Goal: Information Seeking & Learning: Learn about a topic

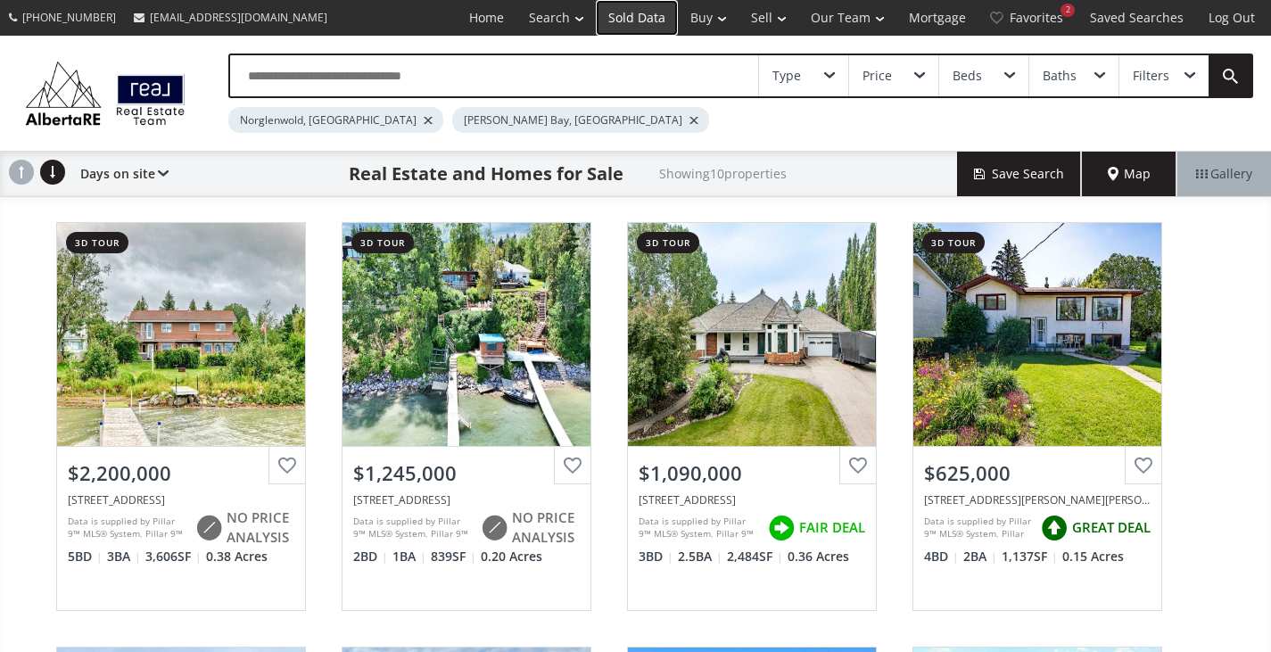
click at [648, 25] on link "Sold Data" at bounding box center [637, 18] width 82 height 36
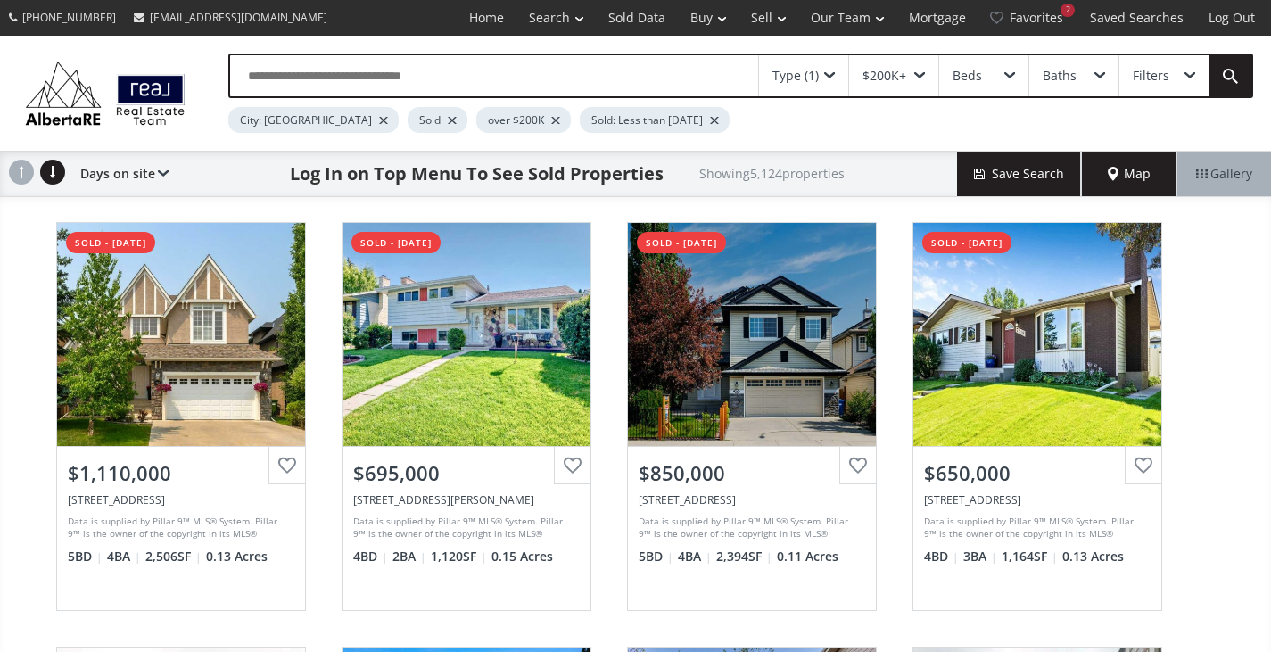
click at [287, 68] on input "text" at bounding box center [494, 75] width 528 height 41
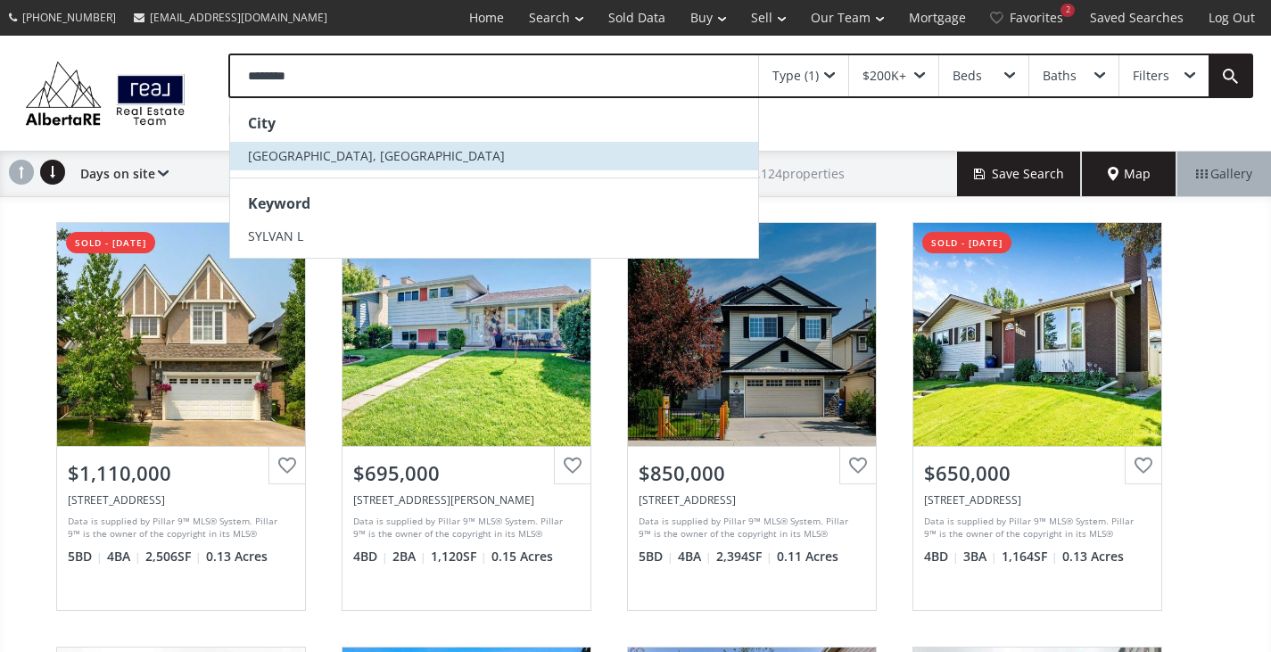
type input "********"
click at [293, 159] on span "[GEOGRAPHIC_DATA], [GEOGRAPHIC_DATA]" at bounding box center [376, 155] width 257 height 17
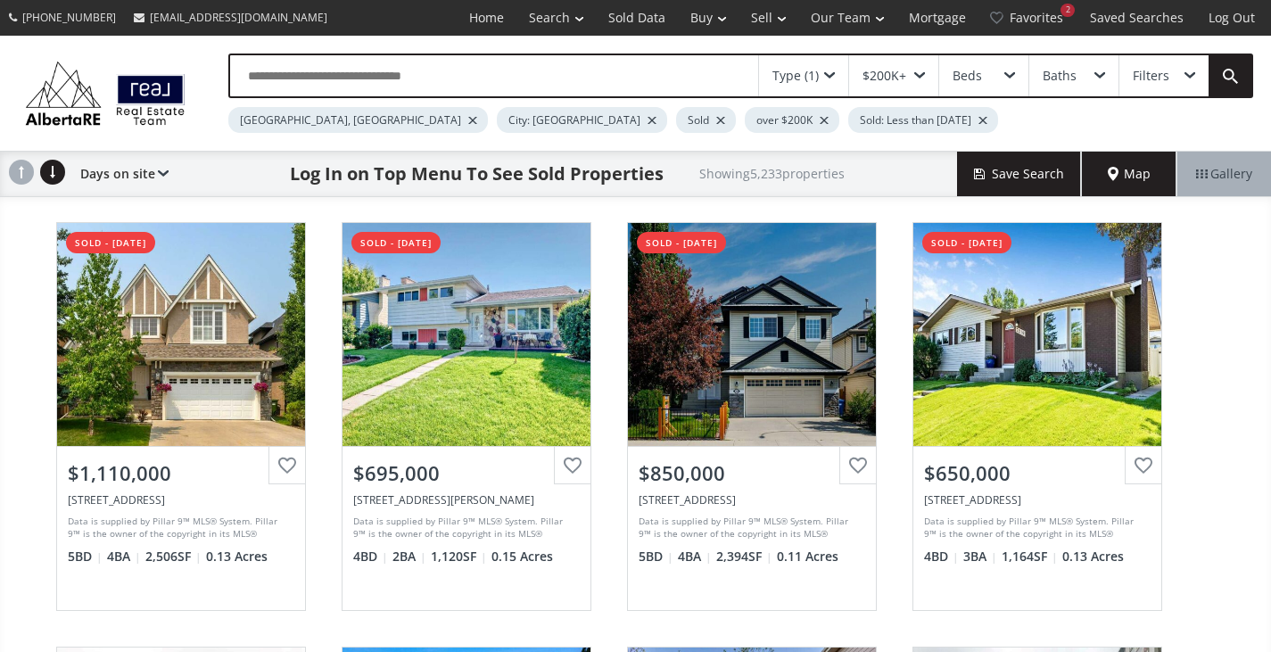
click at [497, 116] on div "City: [GEOGRAPHIC_DATA]" at bounding box center [582, 120] width 170 height 26
click at [648, 117] on div at bounding box center [652, 120] width 9 height 7
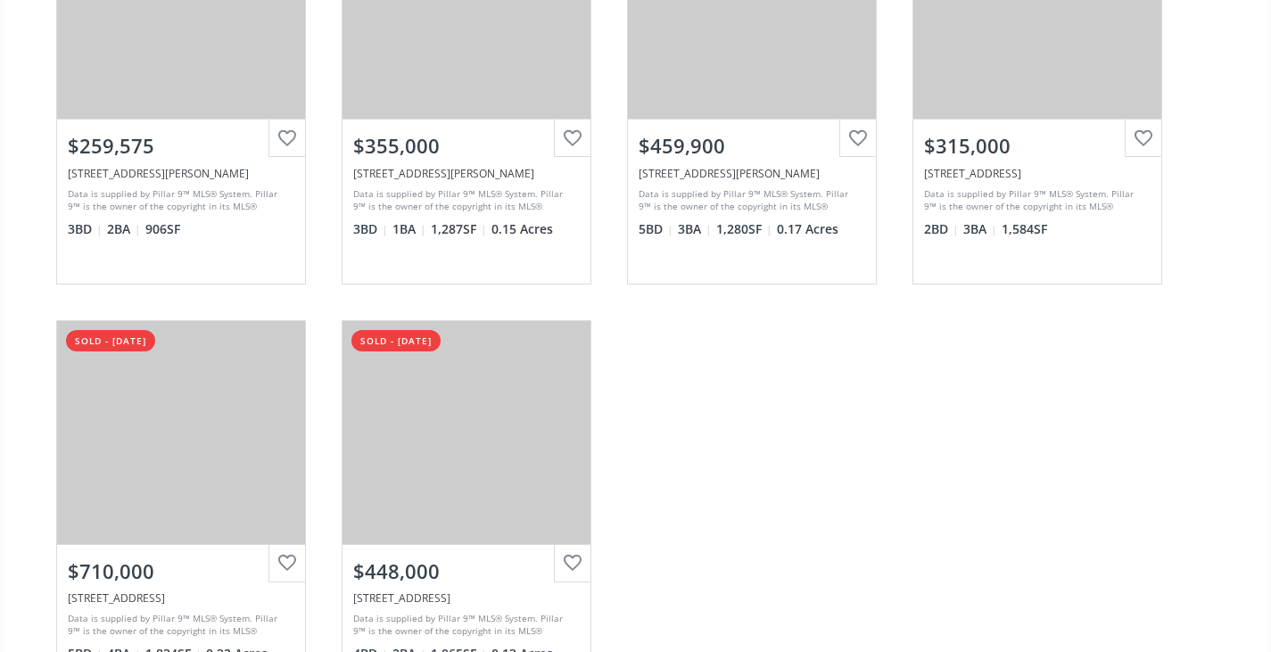
scroll to position [3033, 0]
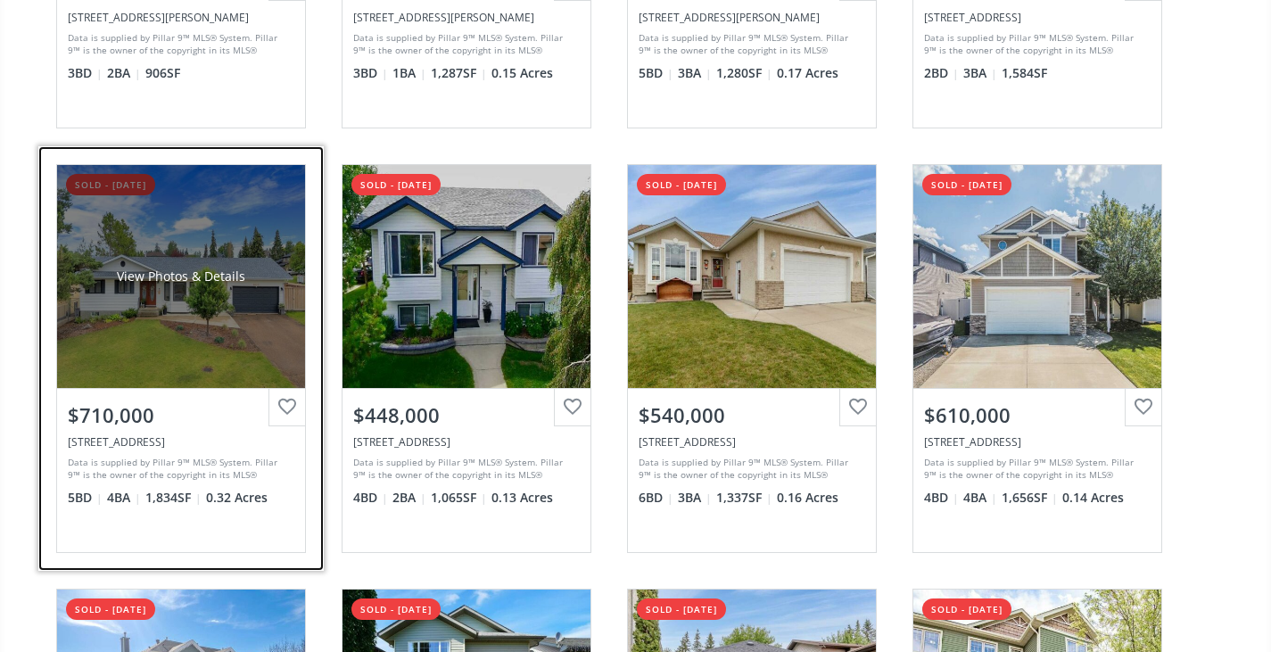
click at [207, 329] on div "View Photos & Details" at bounding box center [181, 276] width 248 height 223
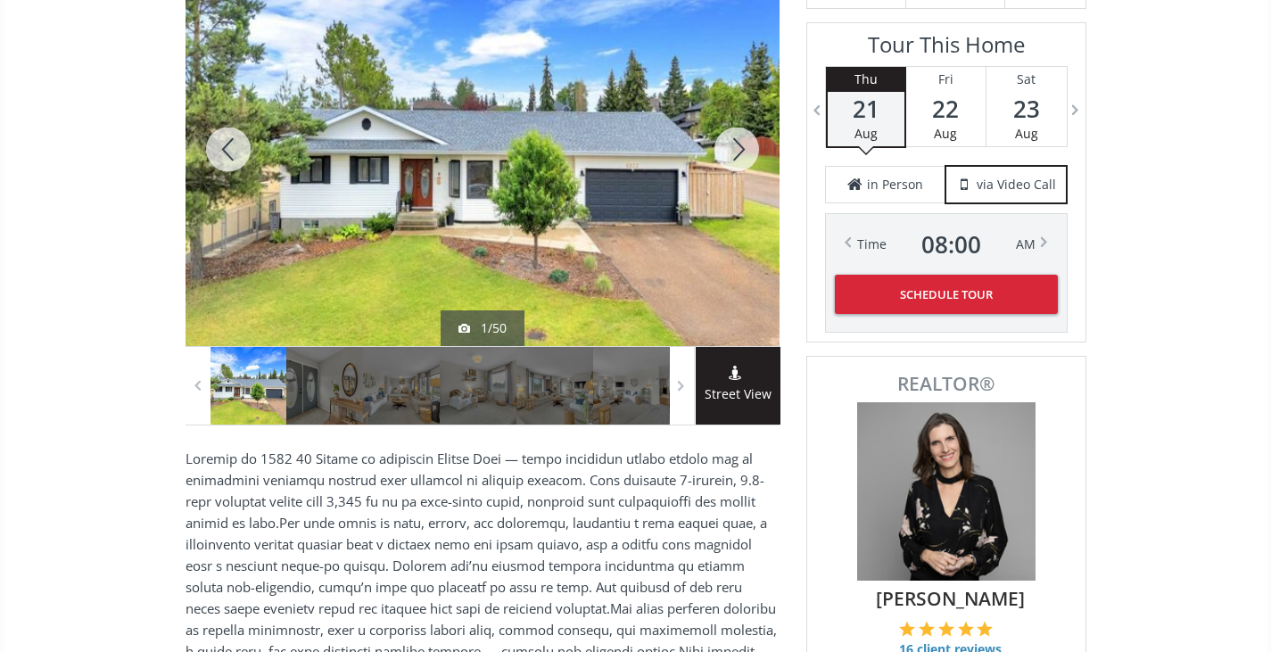
scroll to position [268, 0]
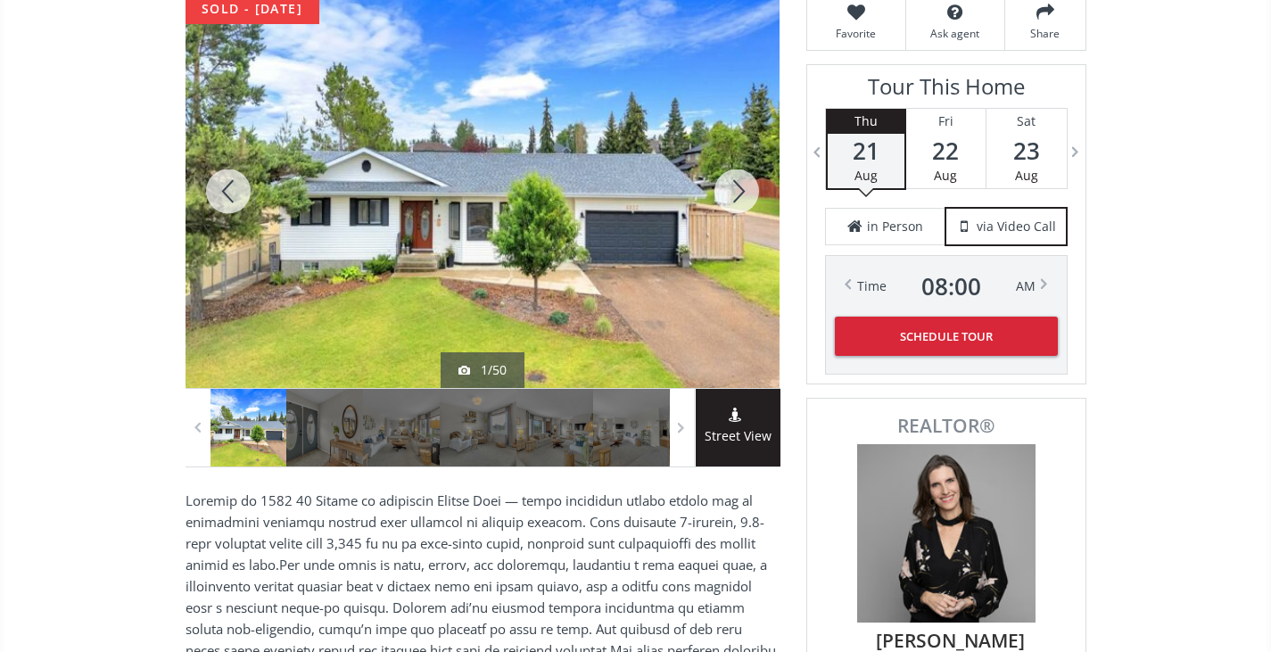
click at [734, 187] on div at bounding box center [737, 191] width 86 height 393
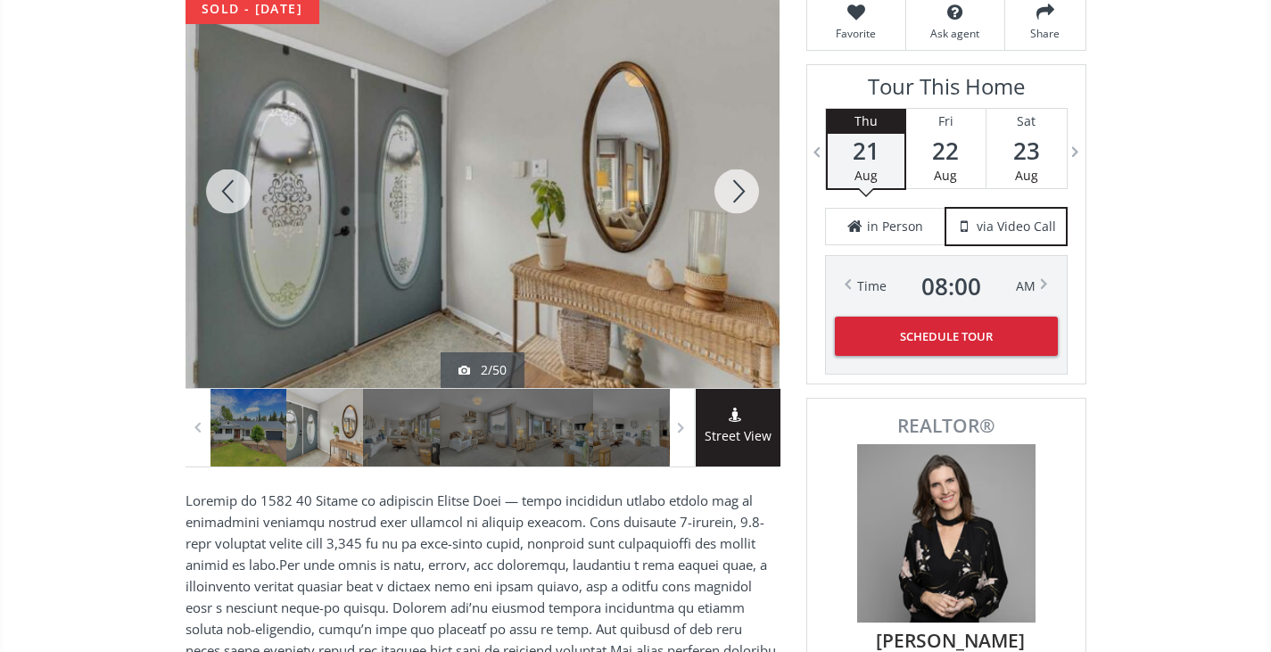
click at [734, 187] on div at bounding box center [737, 191] width 86 height 393
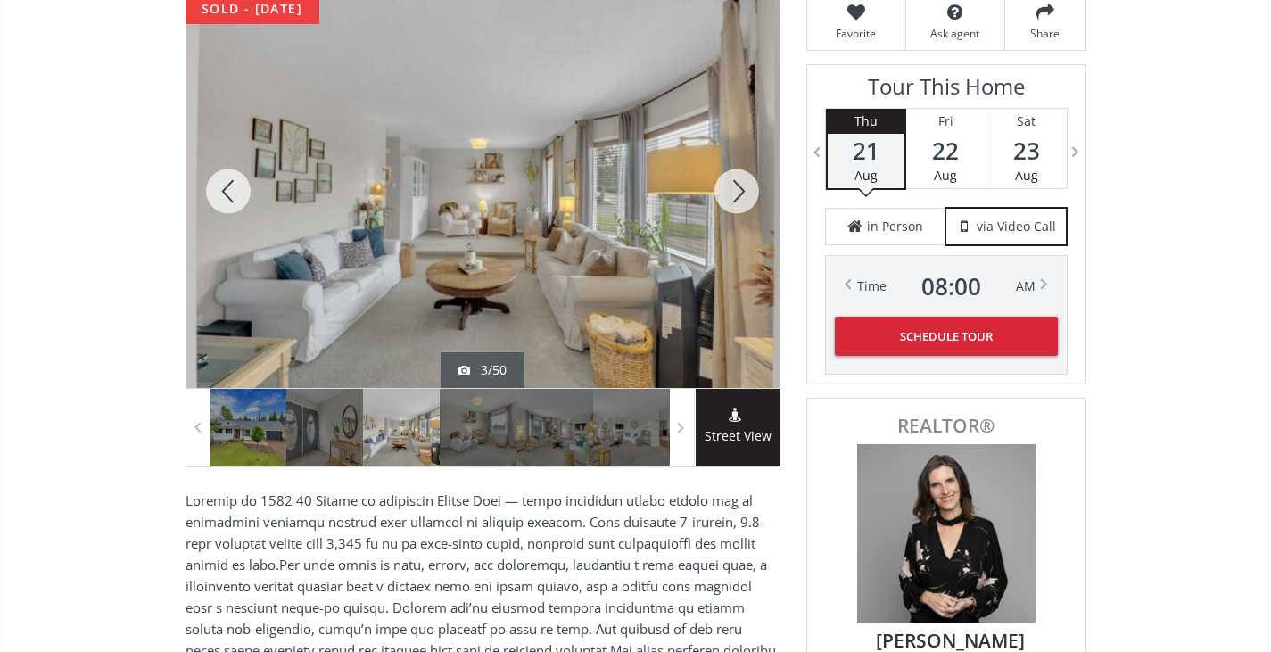
click at [734, 187] on div at bounding box center [737, 191] width 86 height 393
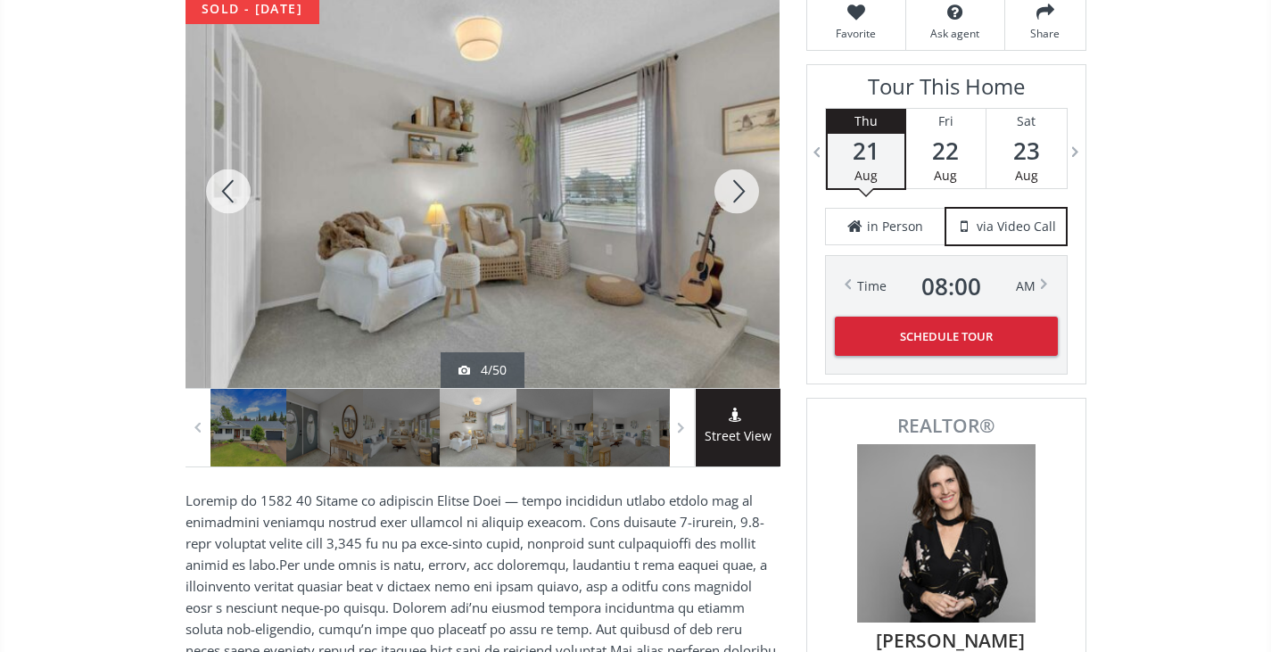
click at [734, 187] on div at bounding box center [737, 191] width 86 height 393
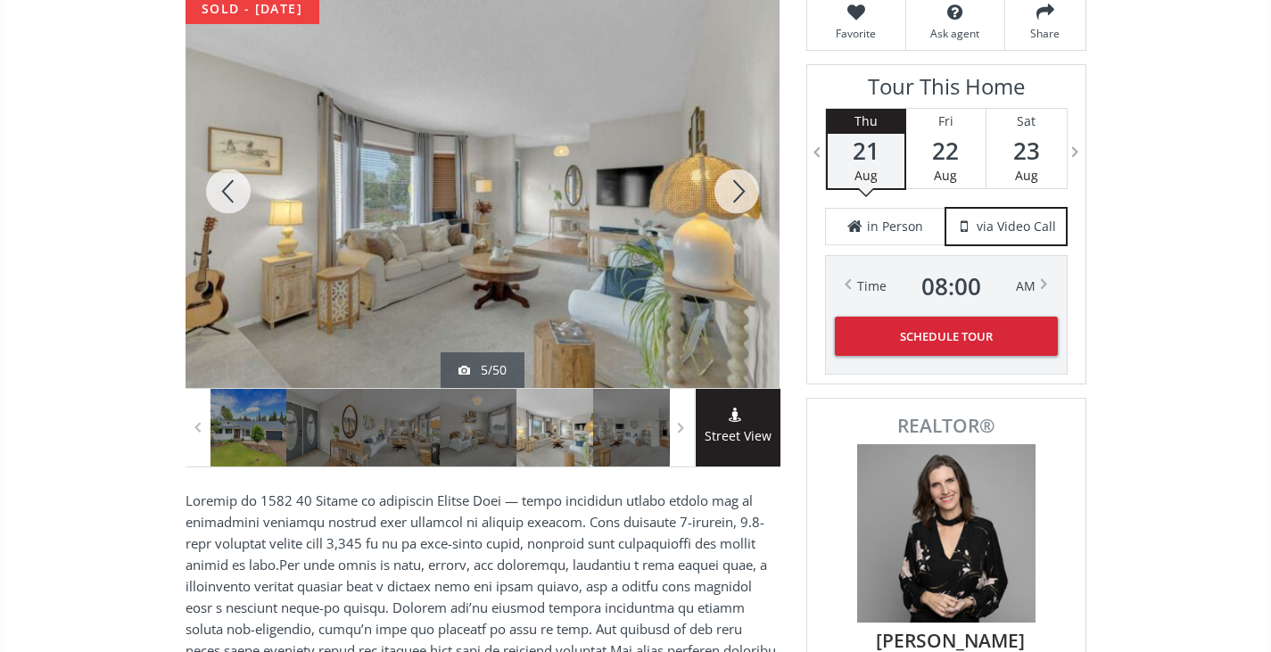
click at [734, 187] on div at bounding box center [737, 191] width 86 height 393
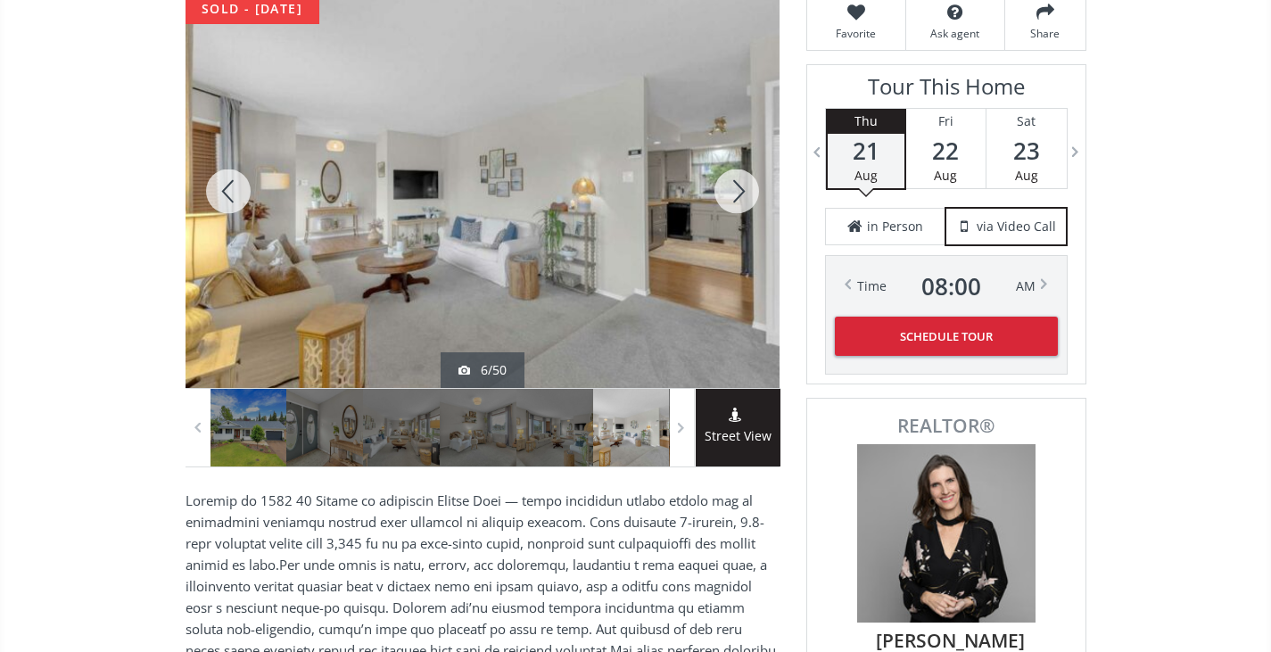
click at [734, 187] on div at bounding box center [737, 191] width 86 height 393
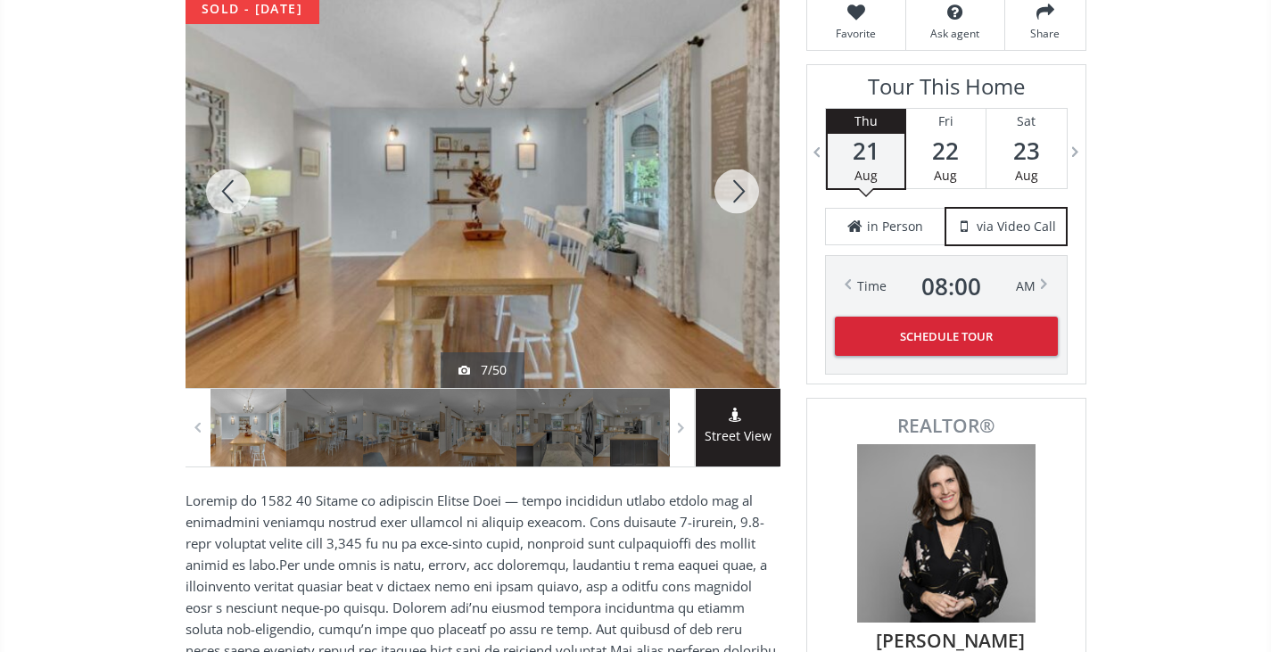
click at [734, 187] on div at bounding box center [737, 191] width 86 height 393
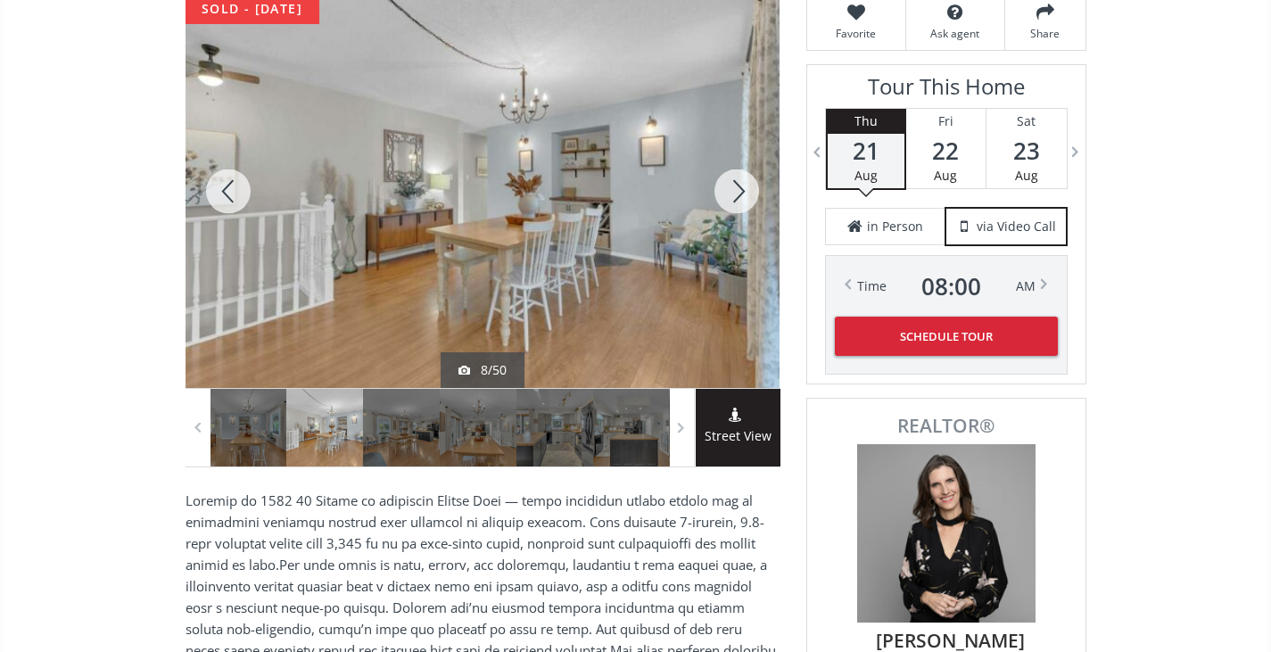
click at [734, 187] on div at bounding box center [737, 191] width 86 height 393
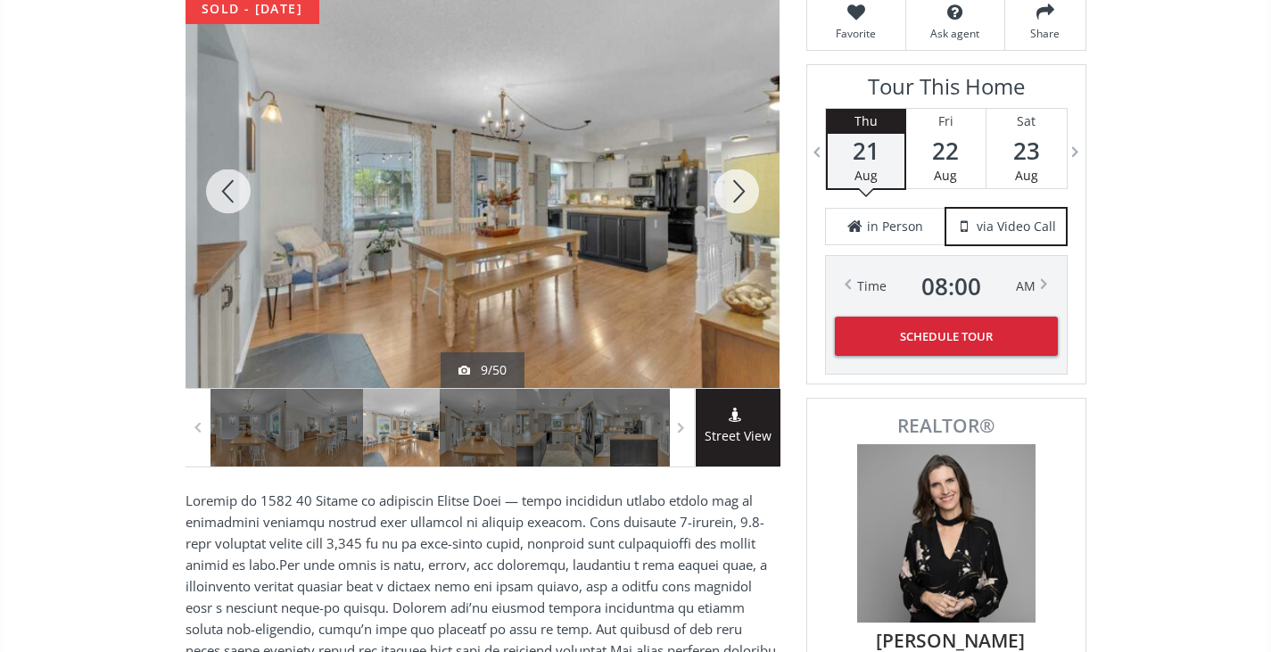
click at [734, 187] on div at bounding box center [737, 191] width 86 height 393
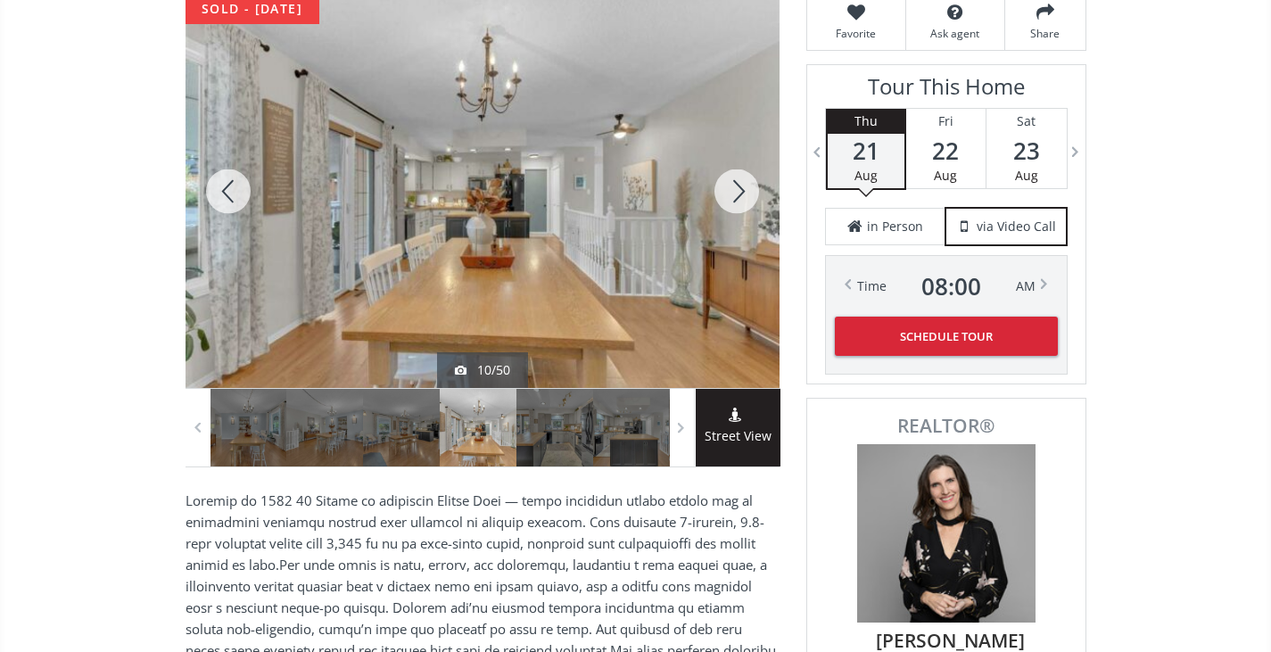
click at [734, 187] on div at bounding box center [737, 191] width 86 height 393
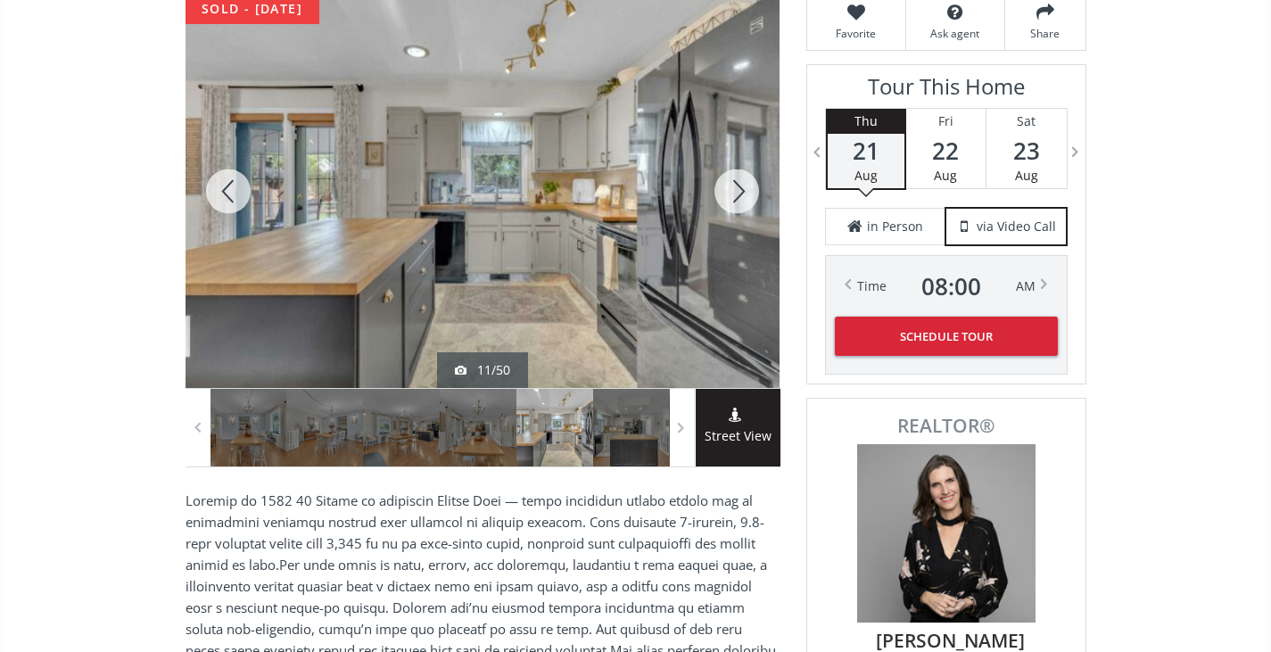
click at [734, 187] on div at bounding box center [737, 191] width 86 height 393
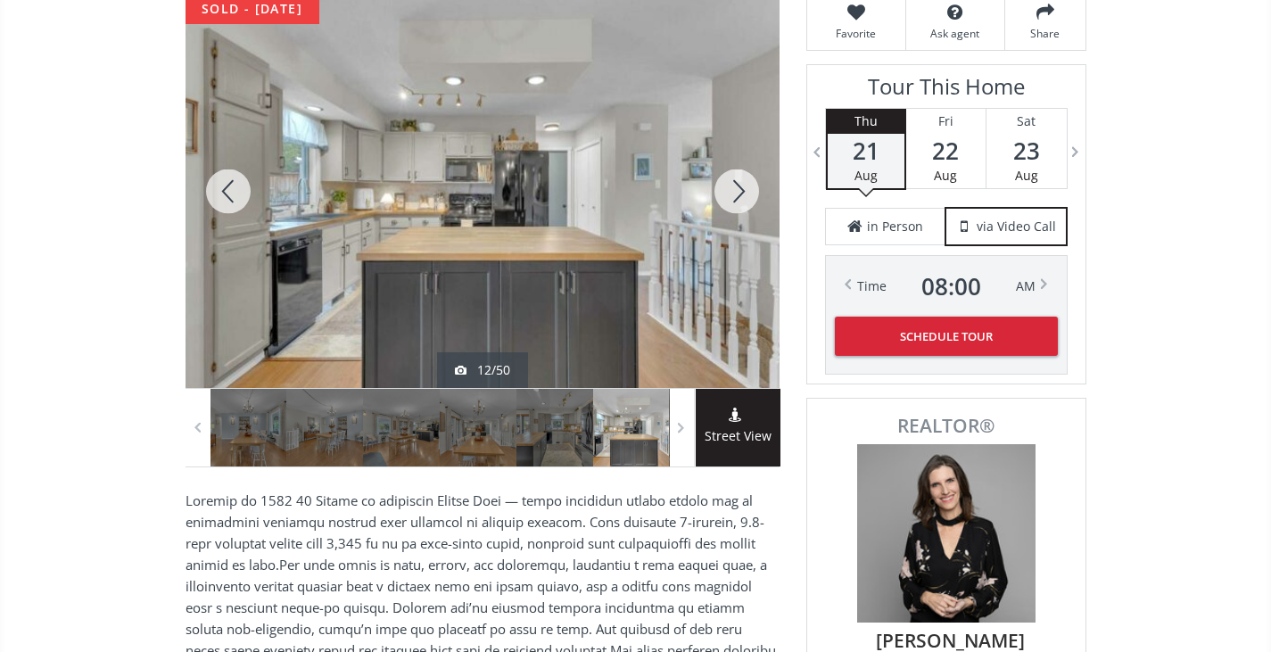
click at [734, 187] on div at bounding box center [737, 191] width 86 height 393
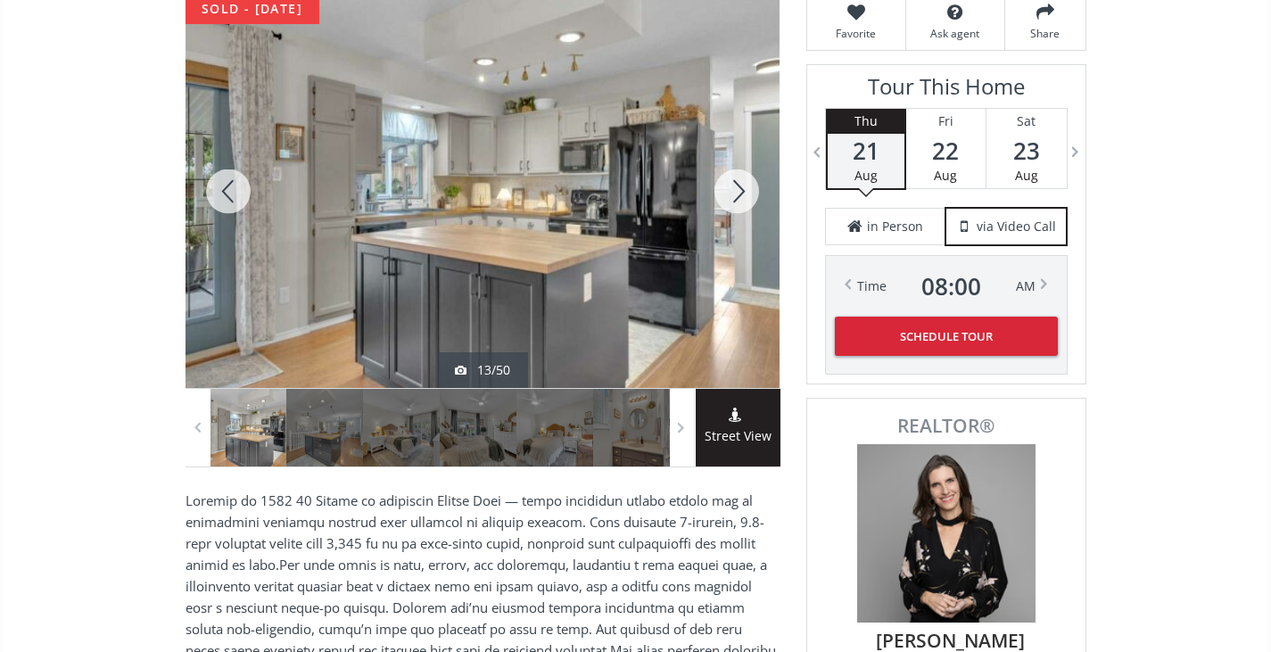
click at [734, 187] on div at bounding box center [737, 191] width 86 height 393
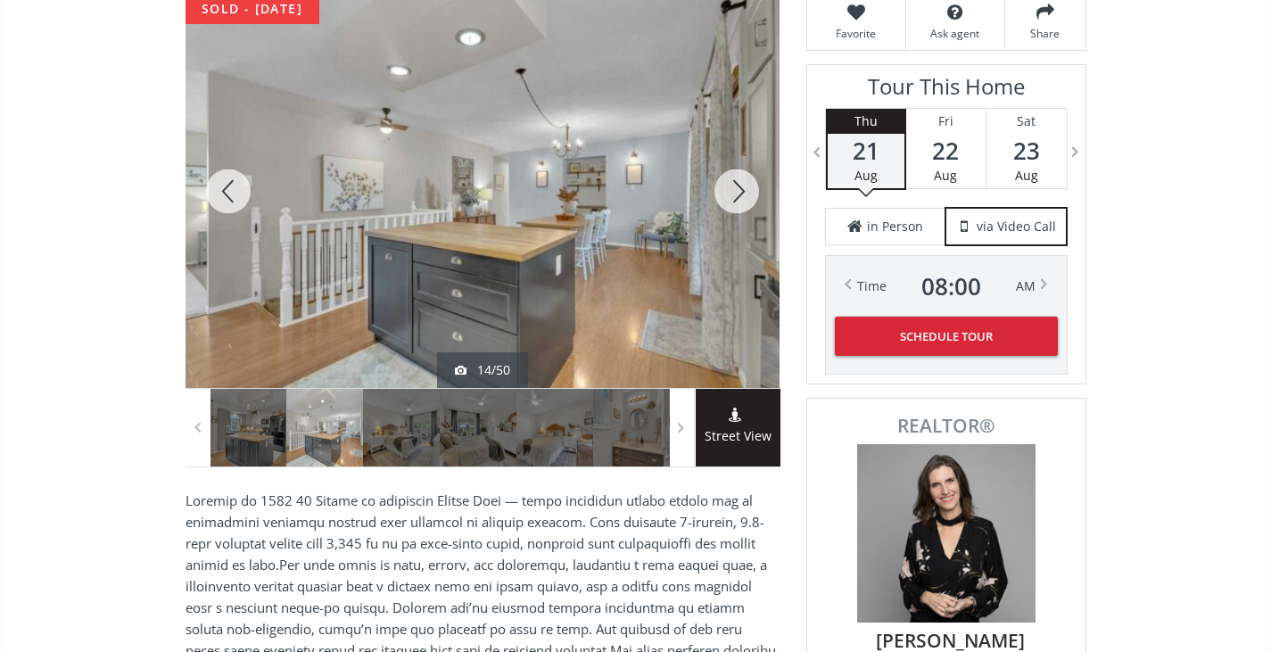
click at [734, 187] on div at bounding box center [737, 191] width 86 height 393
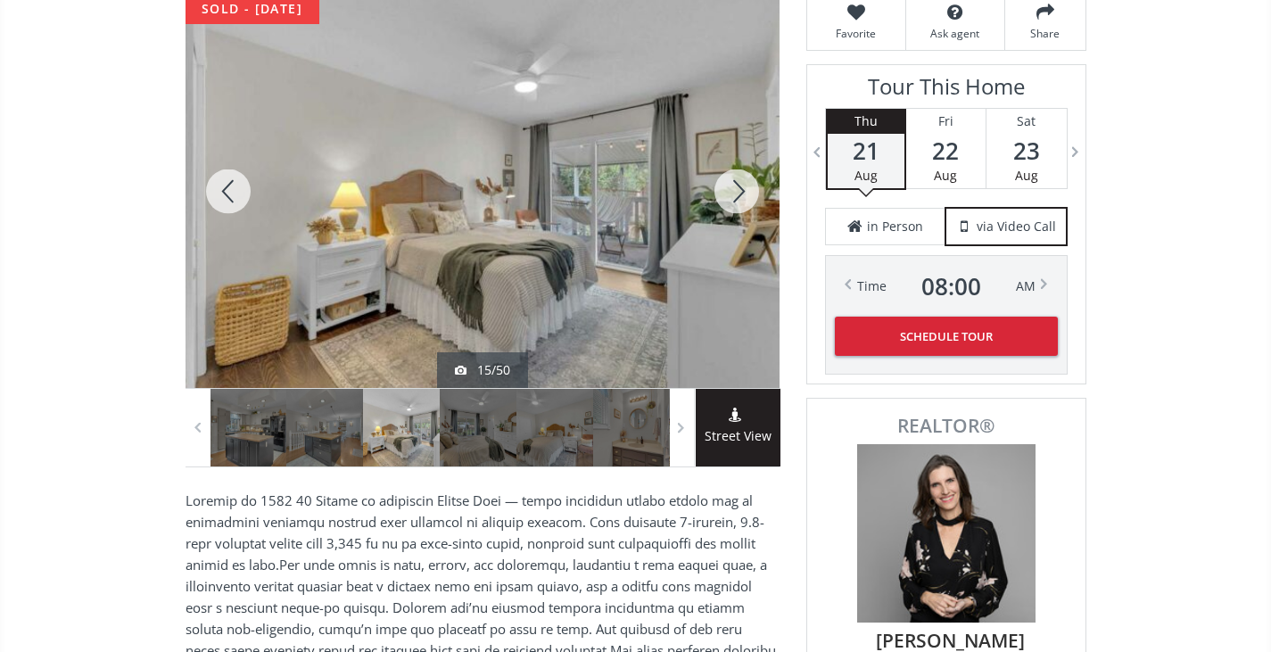
click at [734, 187] on div at bounding box center [737, 191] width 86 height 393
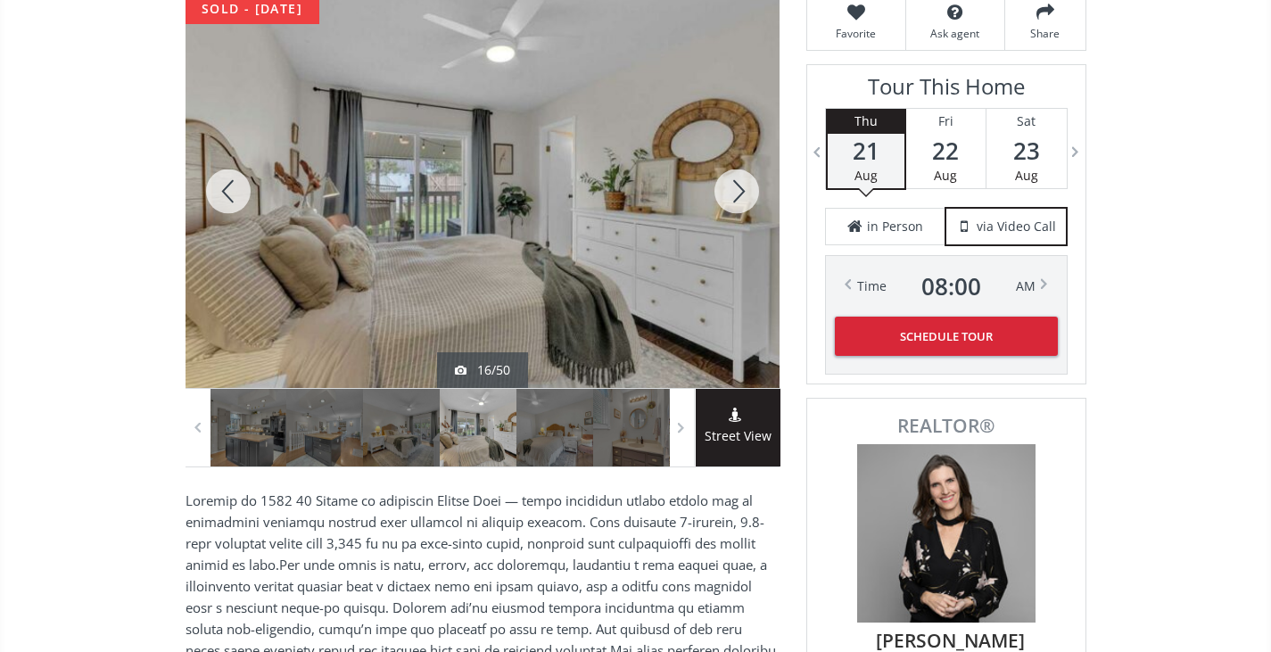
click at [734, 187] on div at bounding box center [737, 191] width 86 height 393
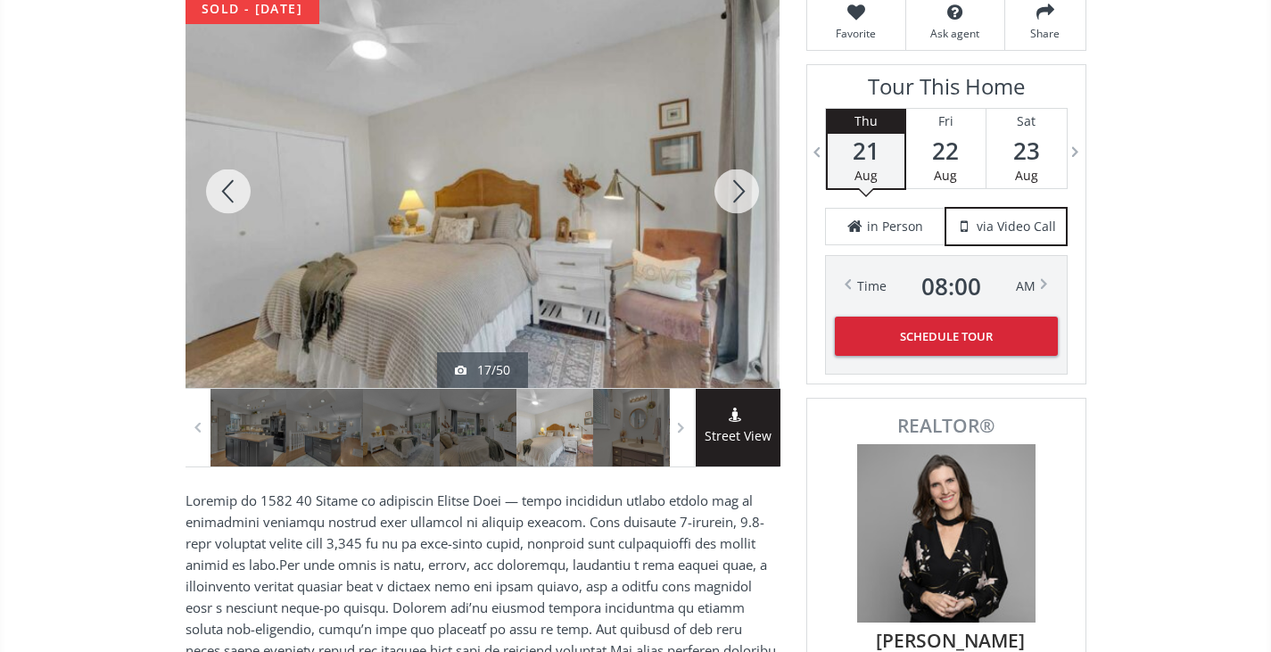
click at [734, 187] on div at bounding box center [737, 191] width 86 height 393
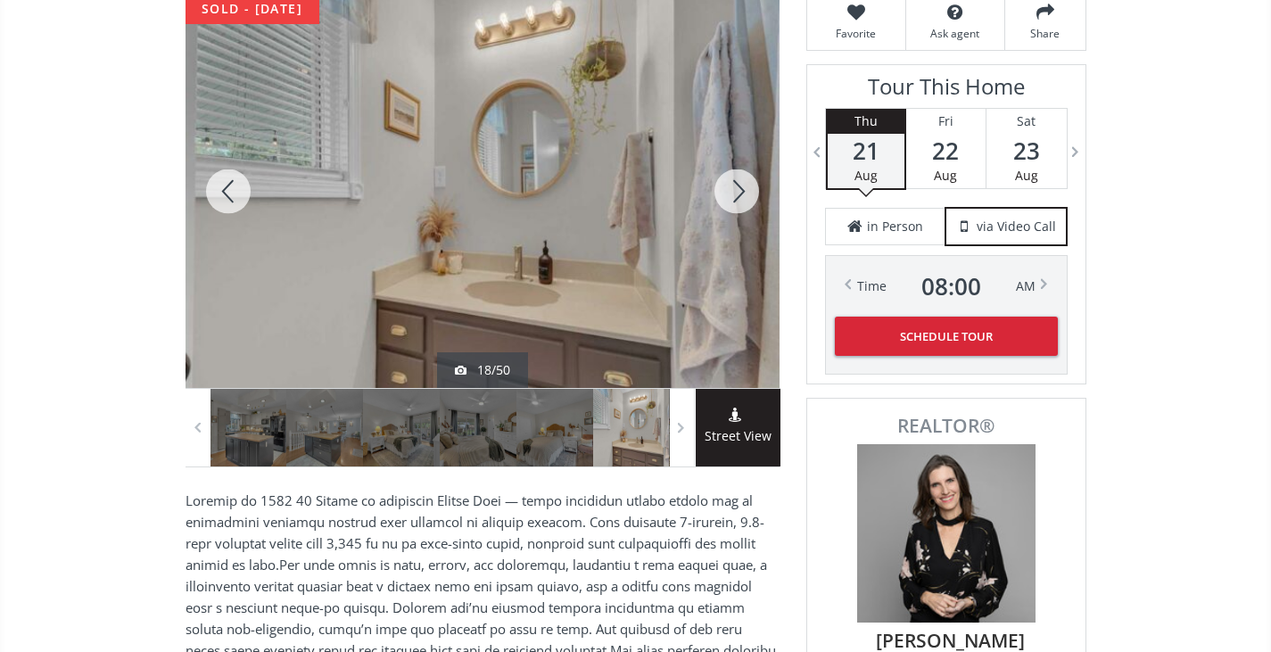
click at [734, 187] on div at bounding box center [737, 191] width 86 height 393
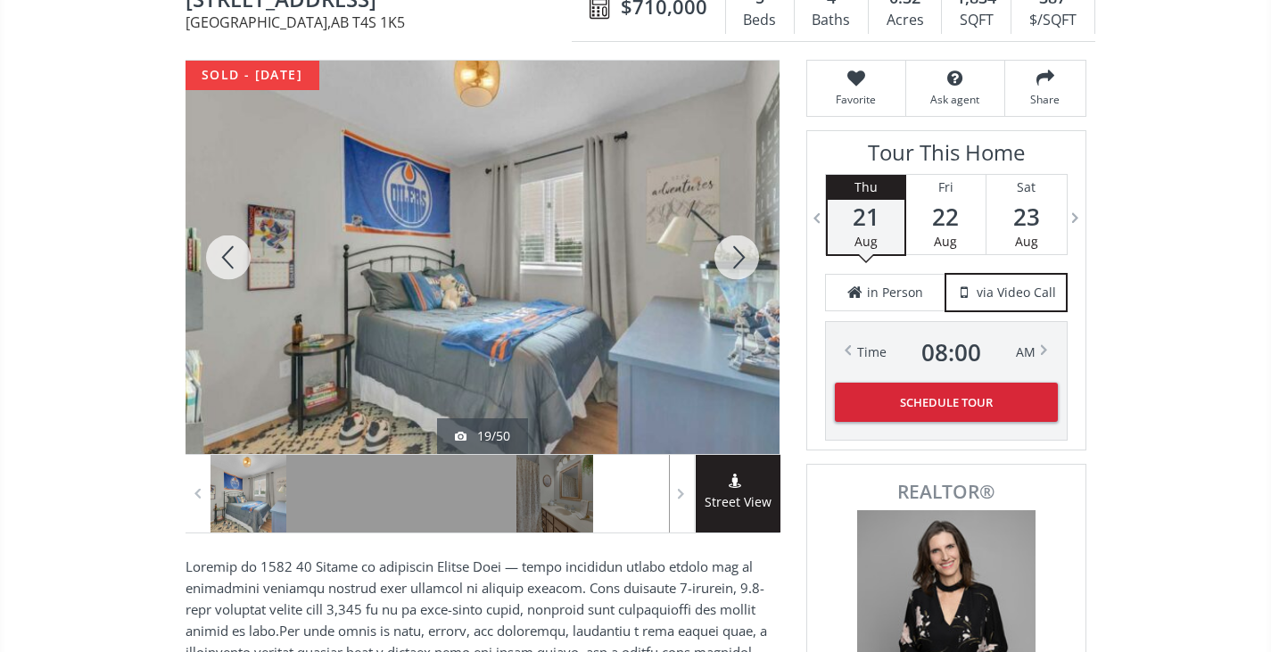
scroll to position [178, 0]
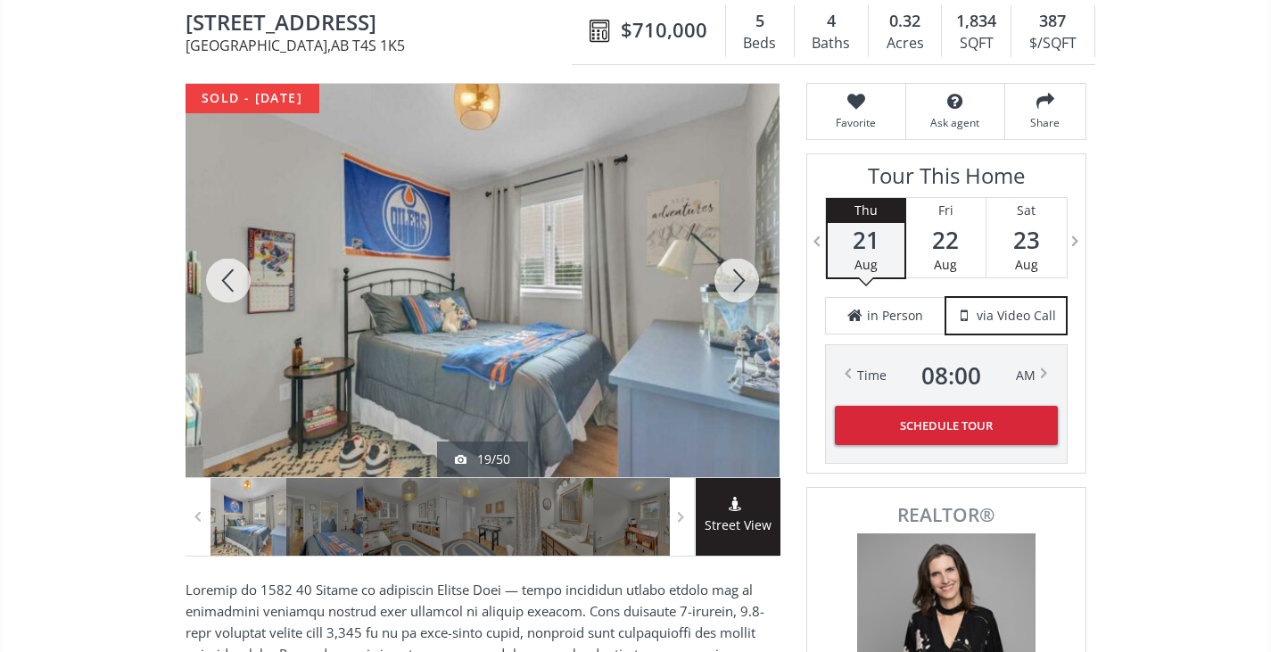
click at [741, 277] on div at bounding box center [737, 280] width 86 height 393
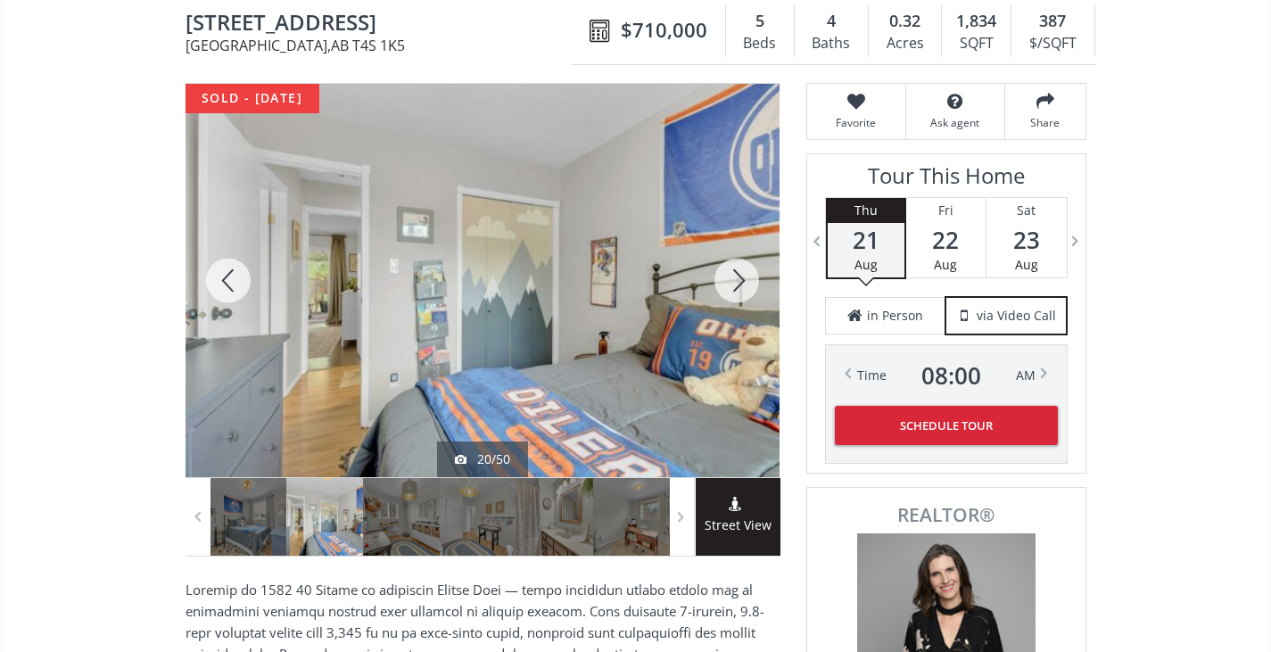
click at [741, 277] on div at bounding box center [737, 280] width 86 height 393
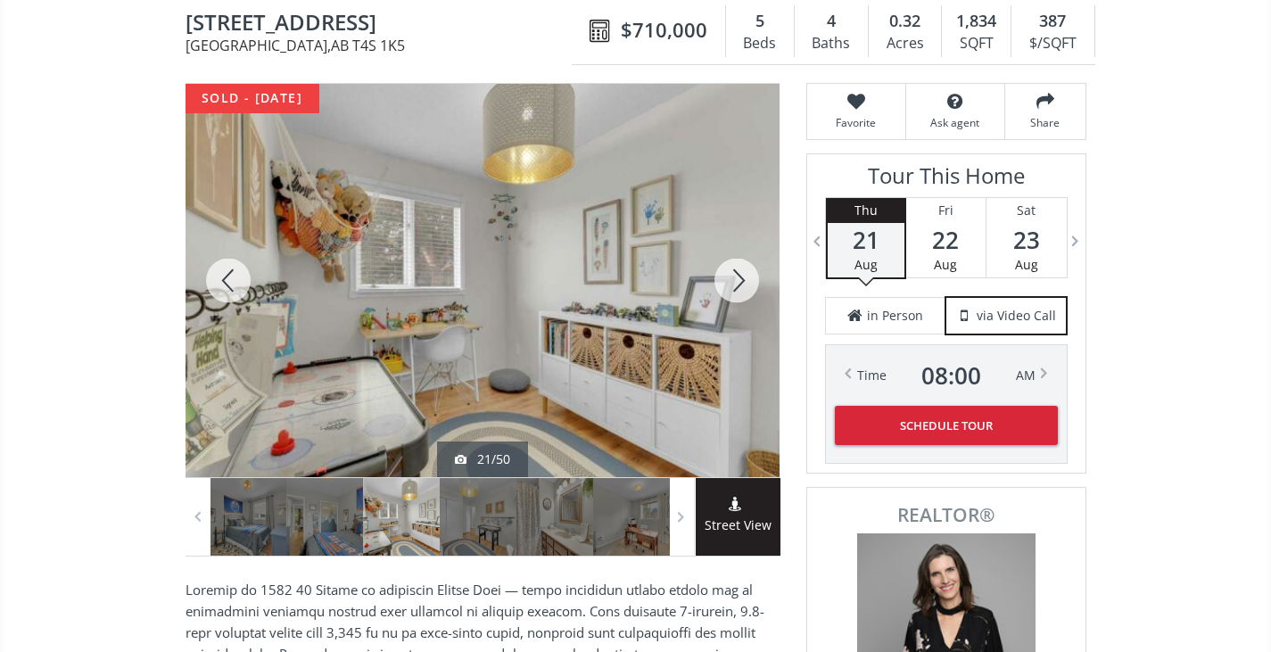
click at [741, 277] on div at bounding box center [737, 280] width 86 height 393
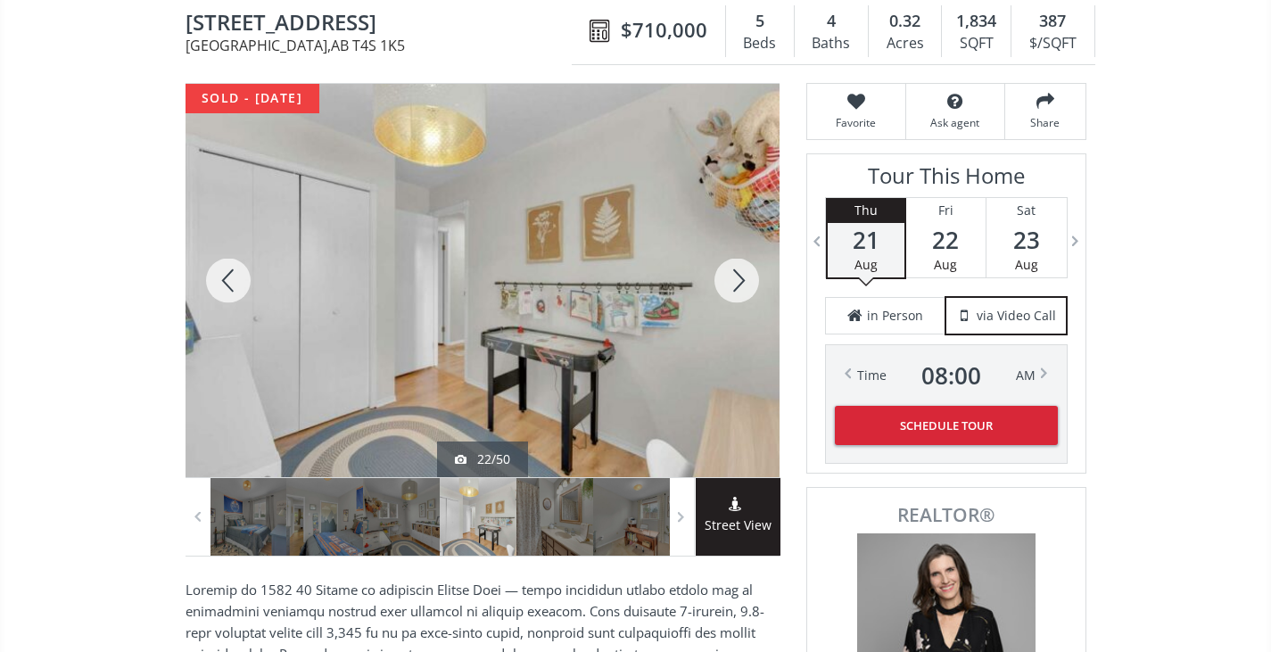
click at [741, 277] on div at bounding box center [737, 280] width 86 height 393
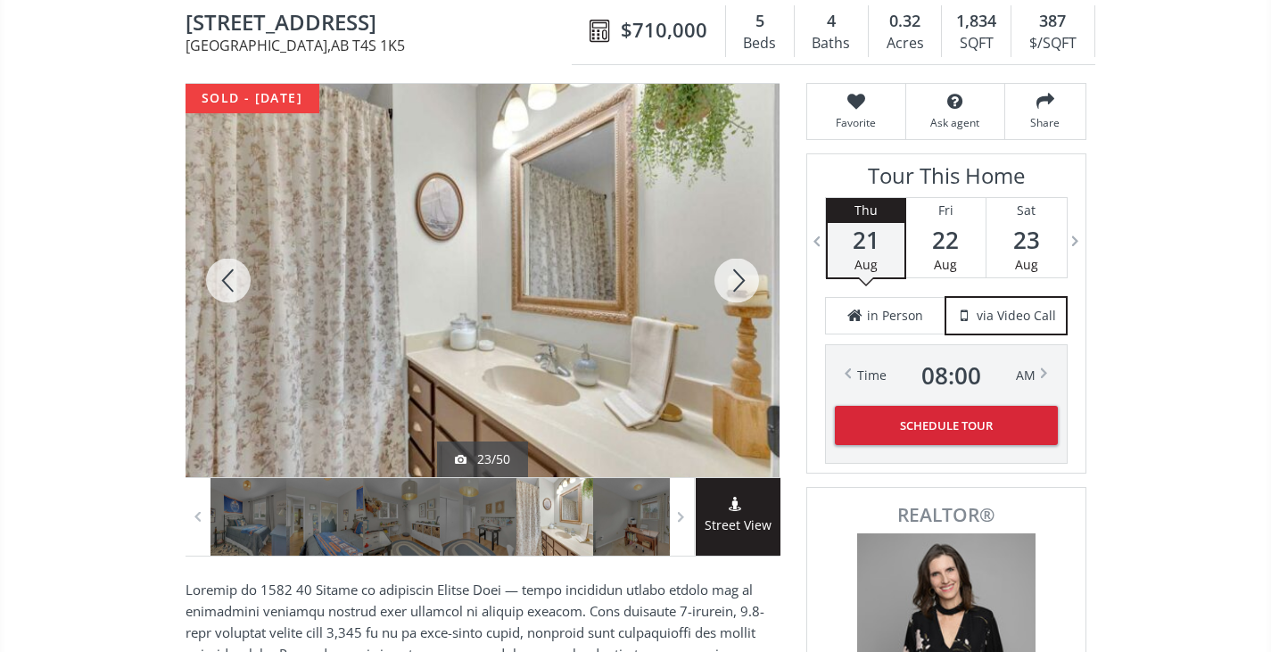
click at [741, 277] on div at bounding box center [737, 280] width 86 height 393
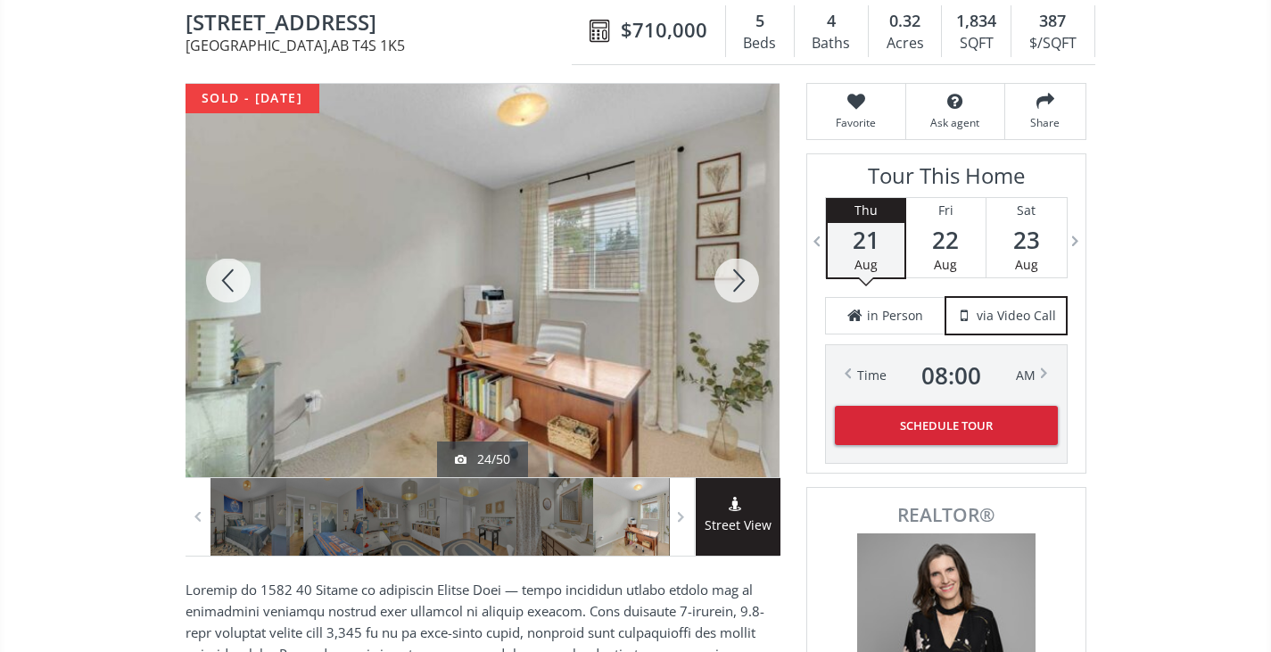
click at [741, 277] on div at bounding box center [737, 280] width 86 height 393
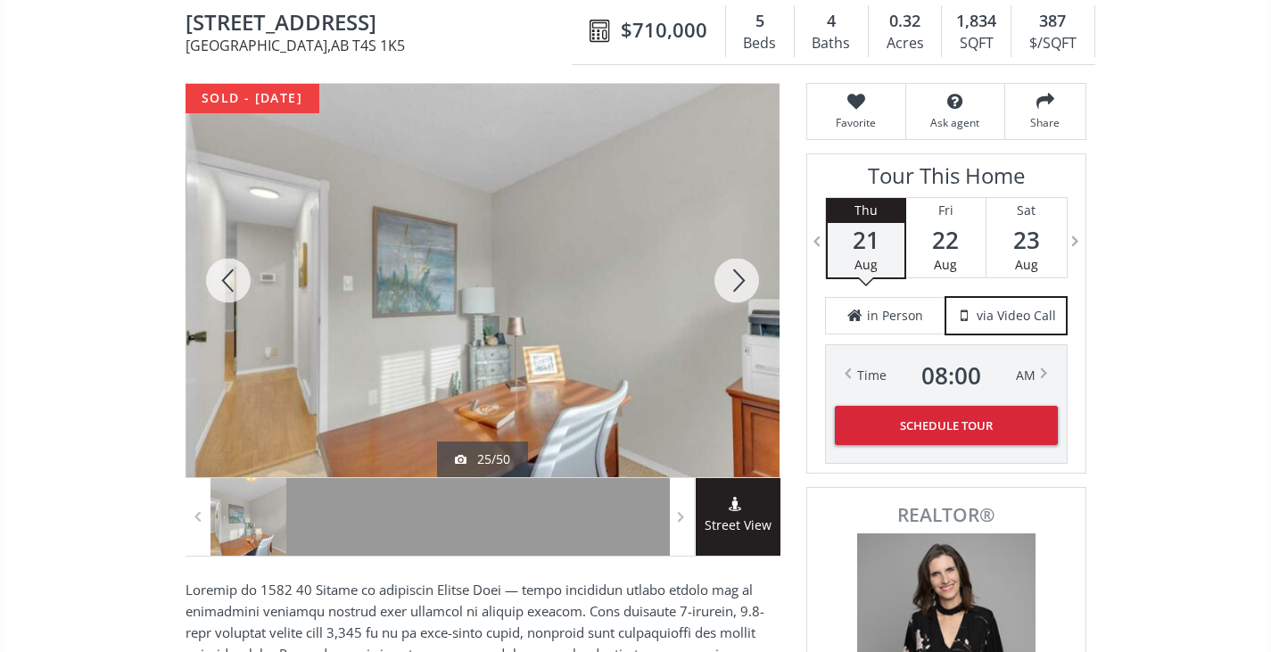
click at [741, 277] on div at bounding box center [737, 280] width 86 height 393
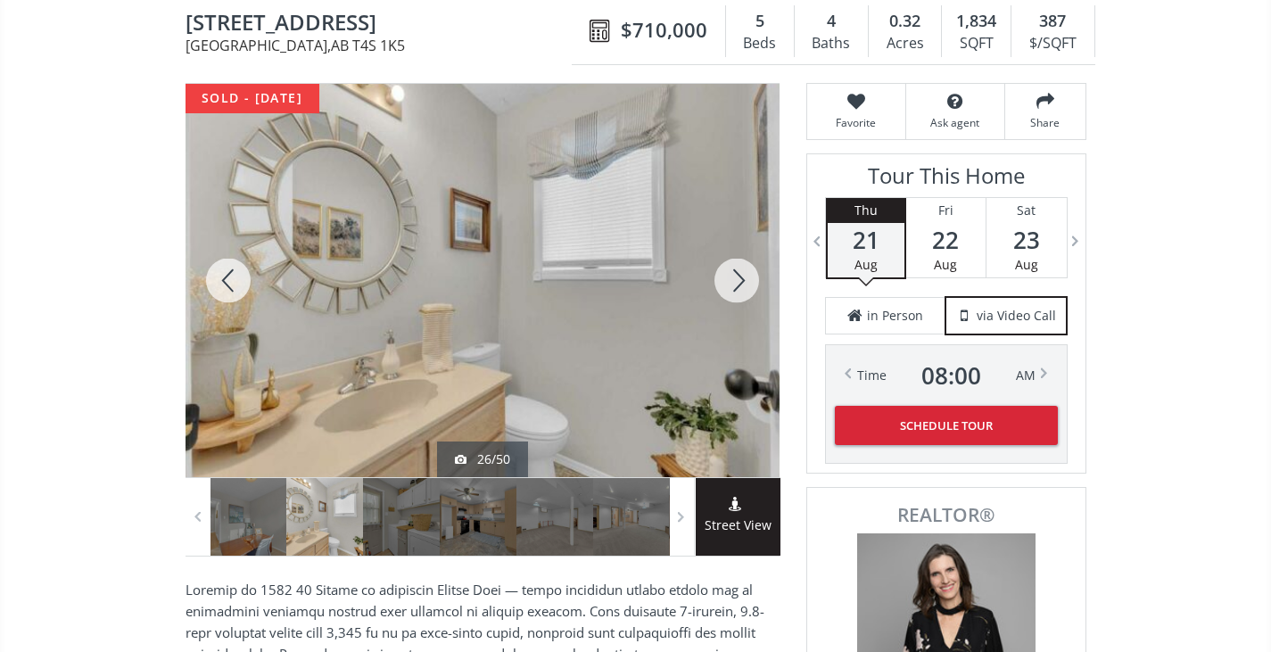
click at [741, 277] on div at bounding box center [737, 280] width 86 height 393
